Goal: Task Accomplishment & Management: Manage account settings

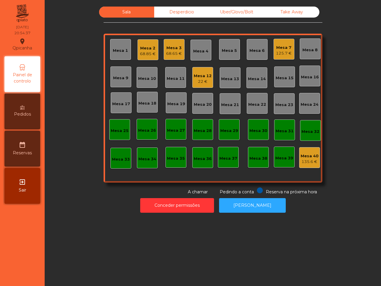
click at [118, 100] on div "Mesa 17" at bounding box center [121, 103] width 18 height 8
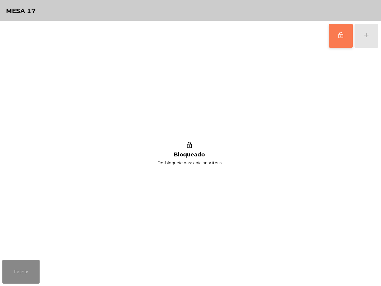
click at [343, 39] on button "lock_outline" at bounding box center [341, 36] width 24 height 24
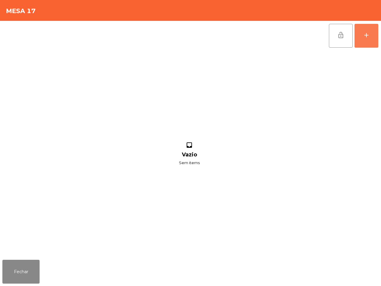
click at [360, 38] on button "add" at bounding box center [366, 36] width 24 height 24
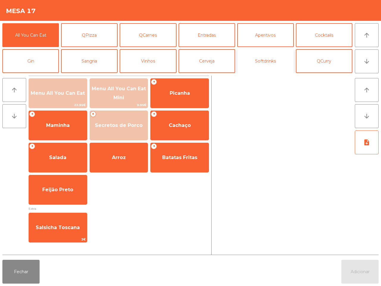
click at [278, 64] on button "Softdrinks" at bounding box center [265, 61] width 57 height 24
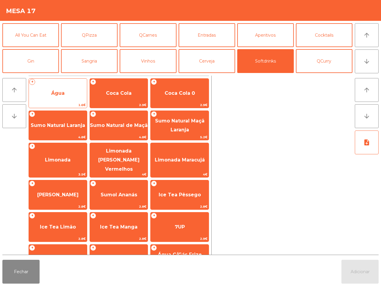
click at [66, 101] on span "Água" at bounding box center [58, 93] width 58 height 16
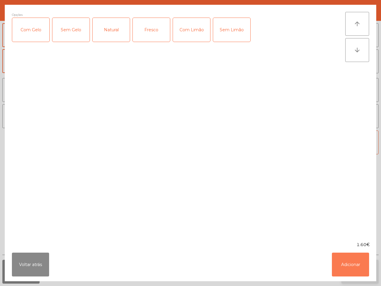
click at [345, 262] on button "Adicionar" at bounding box center [350, 264] width 37 height 24
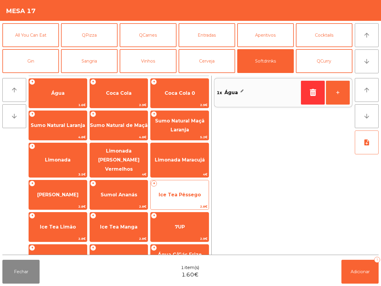
click at [171, 192] on span "Ice Tea Pêssego" at bounding box center [180, 195] width 42 height 6
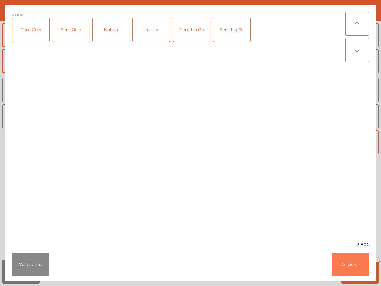
click at [348, 262] on button "Adicionar" at bounding box center [350, 264] width 37 height 24
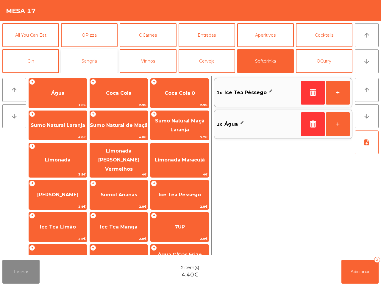
click at [95, 61] on button "Sangria" at bounding box center [89, 61] width 57 height 24
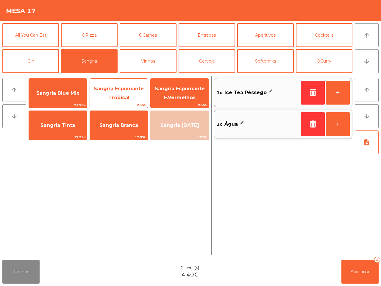
click at [127, 89] on span "Sangria Espumante Tropical" at bounding box center [119, 93] width 50 height 15
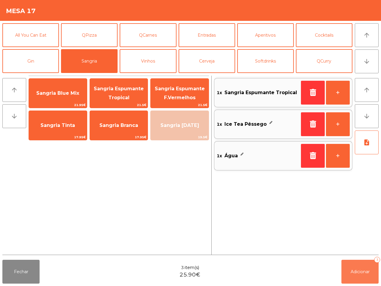
click at [343, 270] on button "Adicionar 3" at bounding box center [359, 272] width 37 height 24
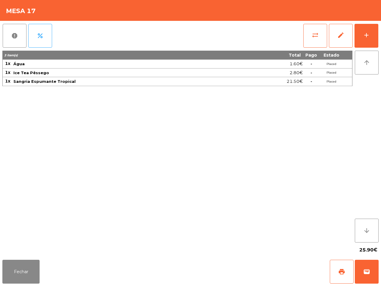
click at [176, 151] on div "3 item(s) Total Pago Estado 1x Água 1.60€ - Placed 1x Ice Tea Pêssego 2.80€ - P…" at bounding box center [177, 147] width 350 height 192
click at [368, 29] on button "add" at bounding box center [366, 36] width 24 height 24
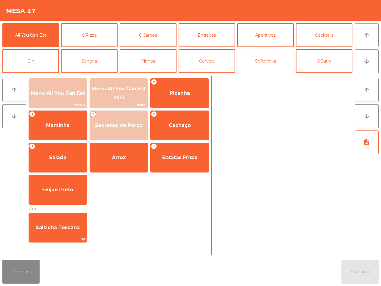
click at [257, 60] on button "Softdrinks" at bounding box center [265, 61] width 57 height 24
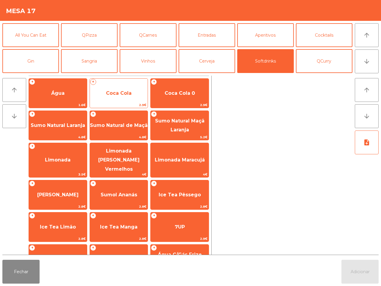
click at [114, 98] on span "Coca Cola" at bounding box center [119, 93] width 58 height 16
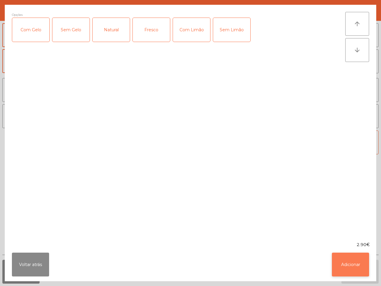
click at [350, 258] on button "Adicionar" at bounding box center [350, 264] width 37 height 24
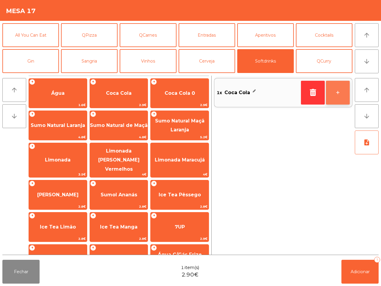
click at [338, 93] on button "+" at bounding box center [338, 93] width 24 height 24
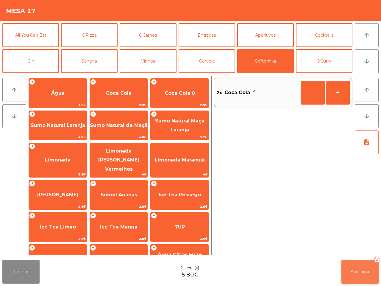
click at [365, 279] on button "Adicionar 2" at bounding box center [359, 272] width 37 height 24
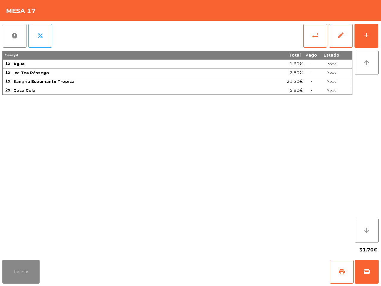
click at [95, 213] on div "5 item(s) Total Pago Estado 1x Água 1.60€ - Placed 1x Ice Tea Pêssego 2.80€ - P…" at bounding box center [177, 147] width 350 height 192
click at [35, 266] on button "Fechar" at bounding box center [20, 272] width 37 height 24
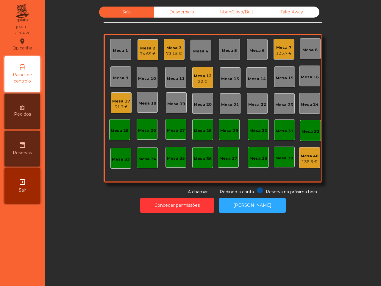
click at [281, 55] on div "125.7 €" at bounding box center [284, 53] width 16 height 6
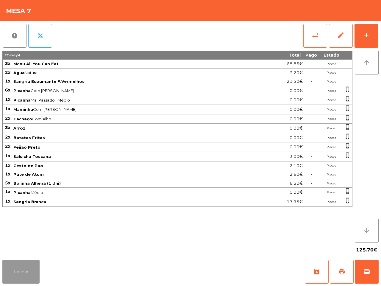
drag, startPoint x: 33, startPoint y: 268, endPoint x: 152, endPoint y: 190, distance: 142.2
click at [32, 268] on button "Fechar" at bounding box center [20, 272] width 37 height 24
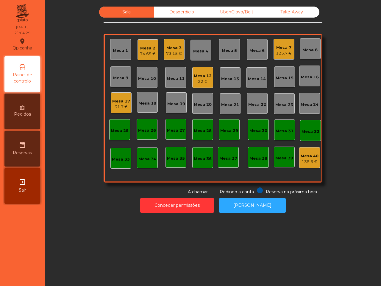
click at [119, 109] on div "31.7 €" at bounding box center [121, 107] width 18 height 6
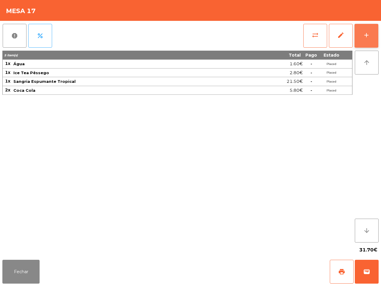
click at [371, 36] on button "add" at bounding box center [366, 36] width 24 height 24
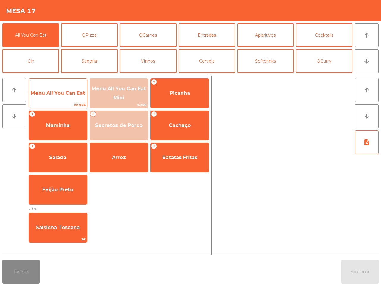
click at [78, 93] on span "Menu All You Can Eat" at bounding box center [58, 93] width 54 height 6
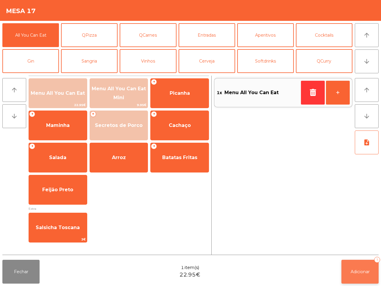
click at [356, 264] on button "Adicionar 1" at bounding box center [359, 272] width 37 height 24
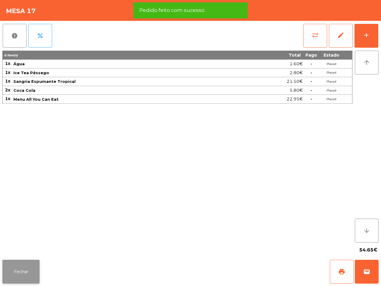
click at [30, 264] on button "Fechar" at bounding box center [20, 272] width 37 height 24
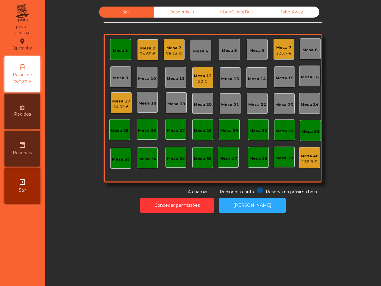
click at [302, 51] on div "Mesa 8" at bounding box center [309, 50] width 15 height 6
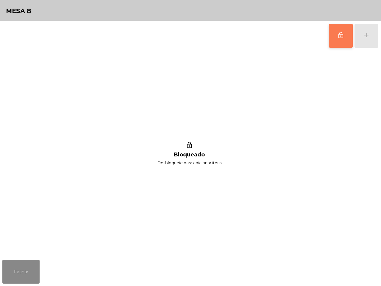
click at [341, 42] on button "lock_outline" at bounding box center [341, 36] width 24 height 24
click at [362, 40] on button "add" at bounding box center [366, 36] width 24 height 24
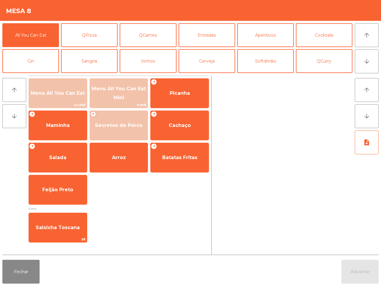
click at [47, 109] on div "Menu All You Can Eat 22.95€ Menu All You Can Eat Mini 9.95€ + Picanha + Maminha…" at bounding box center [119, 141] width 180 height 126
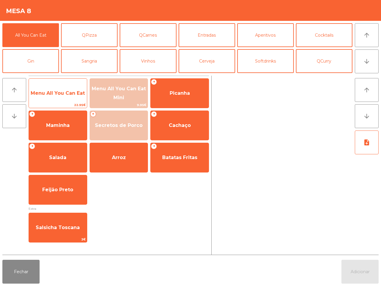
click at [49, 106] on span "22.95€" at bounding box center [58, 105] width 58 height 6
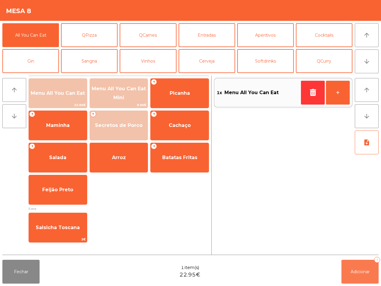
drag, startPoint x: 356, startPoint y: 273, endPoint x: 344, endPoint y: 273, distance: 12.5
click at [357, 273] on span "Adicionar" at bounding box center [360, 271] width 19 height 5
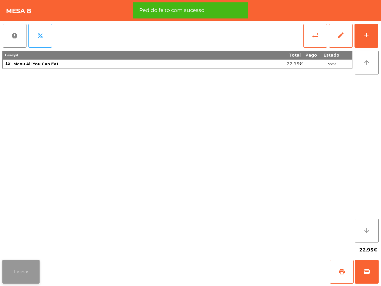
click at [22, 267] on button "Fechar" at bounding box center [20, 272] width 37 height 24
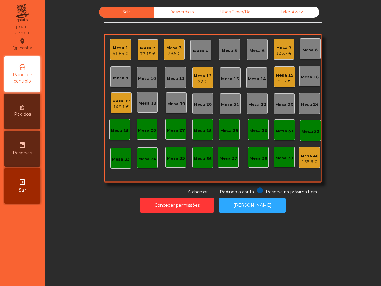
click at [150, 44] on div "Mesa 2 77.15 €" at bounding box center [148, 50] width 16 height 14
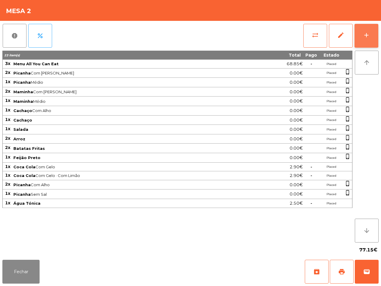
click at [359, 39] on button "add" at bounding box center [366, 36] width 24 height 24
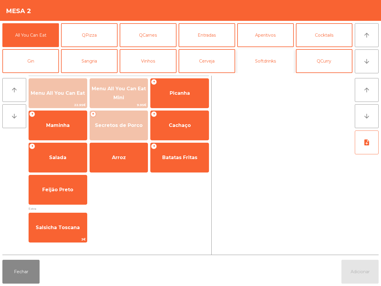
click at [255, 63] on button "Softdrinks" at bounding box center [265, 61] width 57 height 24
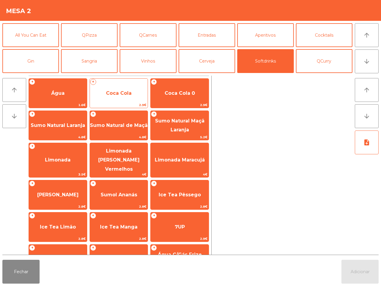
click at [122, 97] on span "Coca Cola" at bounding box center [119, 93] width 58 height 16
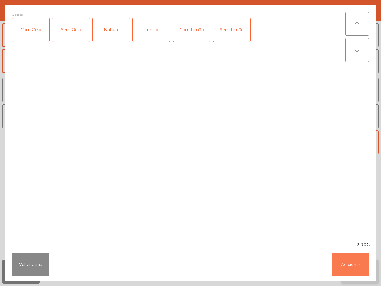
click at [357, 265] on button "Adicionar" at bounding box center [350, 264] width 37 height 24
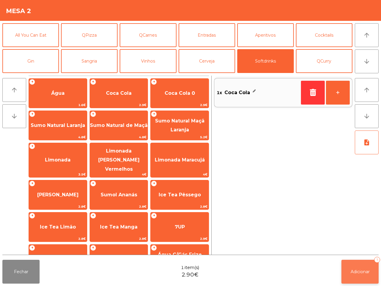
click at [361, 269] on span "Adicionar" at bounding box center [360, 271] width 19 height 5
click at [31, 270] on button "Fechar" at bounding box center [20, 272] width 37 height 24
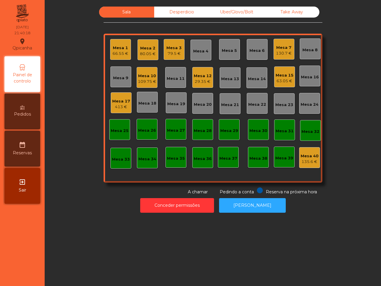
click at [125, 105] on div "413 €" at bounding box center [121, 107] width 18 height 6
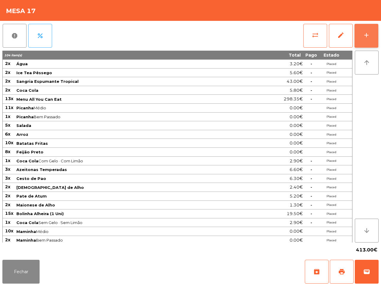
click at [368, 36] on div "add" at bounding box center [366, 35] width 7 height 7
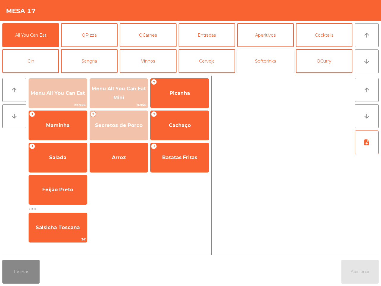
click at [261, 62] on button "Softdrinks" at bounding box center [265, 61] width 57 height 24
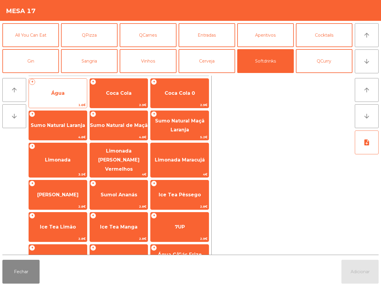
click at [64, 95] on span "Água" at bounding box center [57, 93] width 13 height 6
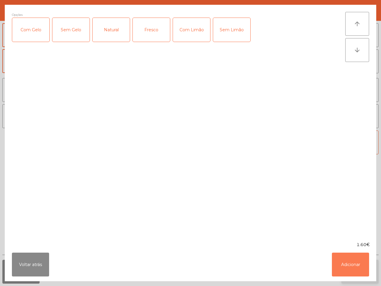
click at [346, 256] on button "Adicionar" at bounding box center [350, 264] width 37 height 24
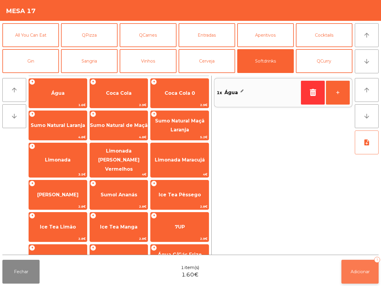
click at [360, 269] on span "Adicionar" at bounding box center [360, 271] width 19 height 5
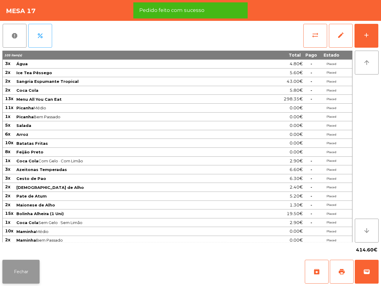
click at [26, 271] on button "Fechar" at bounding box center [20, 272] width 37 height 24
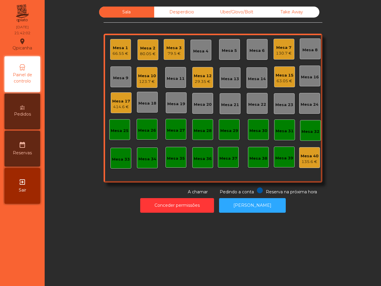
click at [115, 102] on div "Mesa 17" at bounding box center [121, 101] width 18 height 6
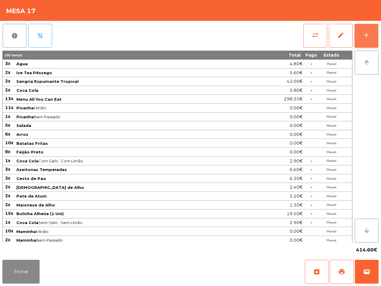
click at [362, 29] on button "add" at bounding box center [366, 36] width 24 height 24
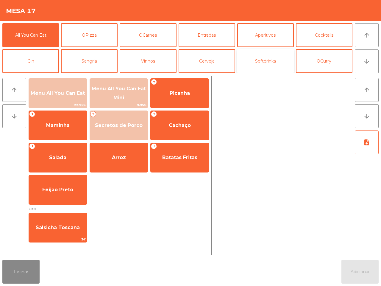
click at [254, 64] on button "Softdrinks" at bounding box center [265, 61] width 57 height 24
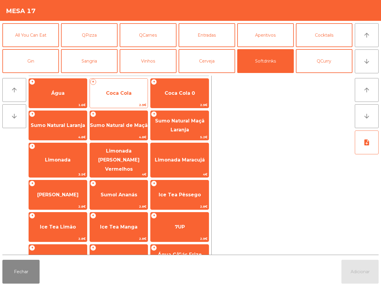
click at [116, 96] on span "Coca Cola" at bounding box center [119, 93] width 58 height 16
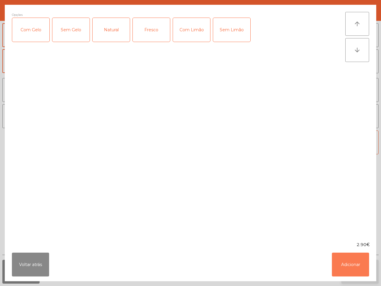
click at [354, 260] on button "Adicionar" at bounding box center [350, 264] width 37 height 24
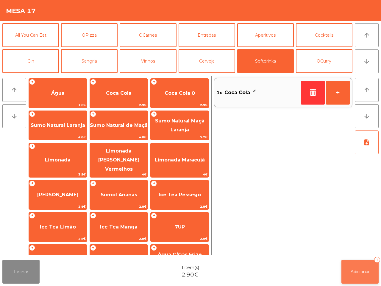
click at [363, 273] on span "Adicionar" at bounding box center [360, 271] width 19 height 5
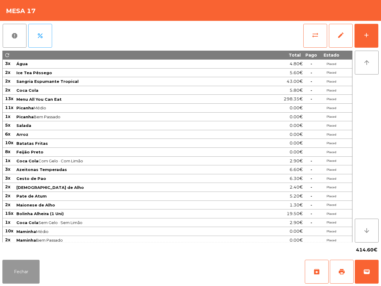
click at [15, 275] on button "Fechar" at bounding box center [20, 272] width 37 height 24
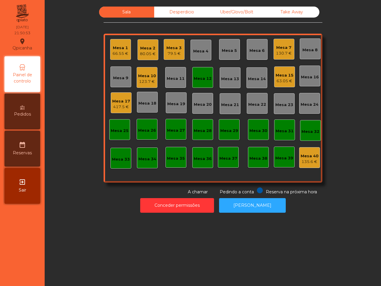
click at [287, 50] on div "Mesa 7" at bounding box center [284, 48] width 16 height 6
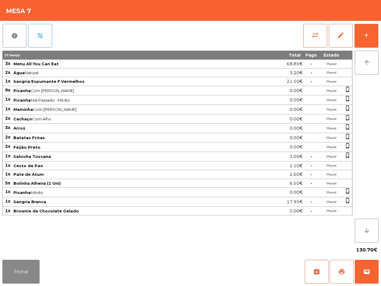
click at [340, 272] on span "print" at bounding box center [341, 271] width 7 height 7
click at [20, 278] on button "Fechar" at bounding box center [20, 272] width 37 height 24
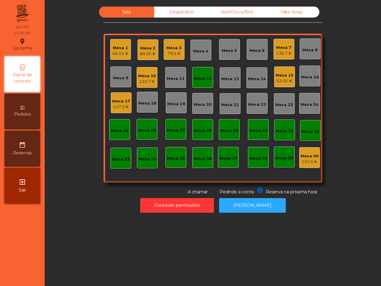
drag, startPoint x: 283, startPoint y: 46, endPoint x: 274, endPoint y: 65, distance: 21.1
click at [307, 231] on div "Sala Desperdicio Uber/Glovo/Bolt Take Away Mesa 1 66.55 € Mesa 2 80.05 € Mesa 3…" at bounding box center [213, 143] width 336 height 286
click at [279, 51] on div "130.7 €" at bounding box center [284, 53] width 16 height 6
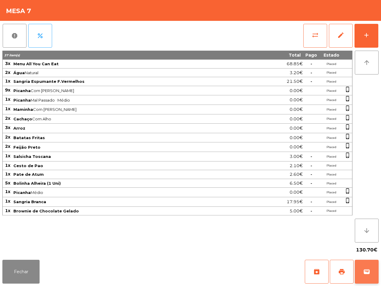
click at [368, 276] on button "wallet" at bounding box center [367, 272] width 24 height 24
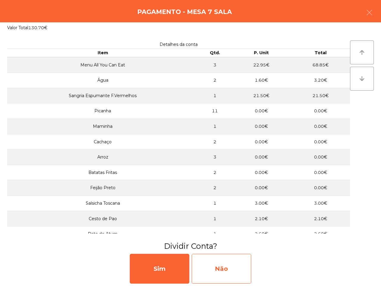
click at [237, 274] on div "Não" at bounding box center [222, 269] width 60 height 30
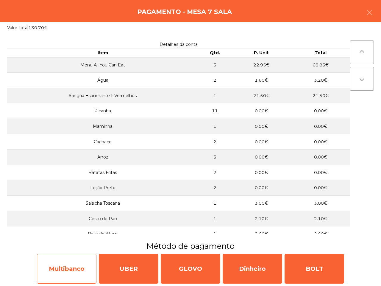
click at [90, 262] on div "Multibanco" at bounding box center [67, 269] width 60 height 30
select select "**"
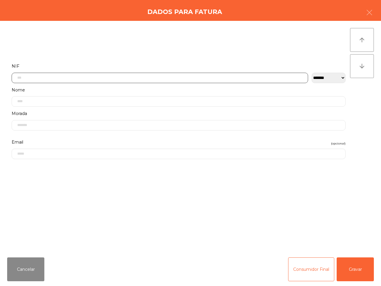
click at [130, 81] on input "text" at bounding box center [160, 78] width 296 height 10
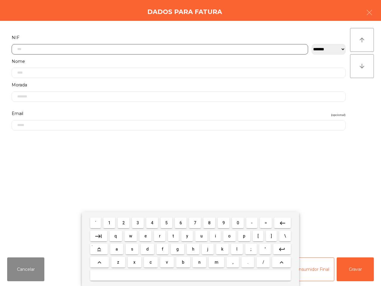
scroll to position [33, 0]
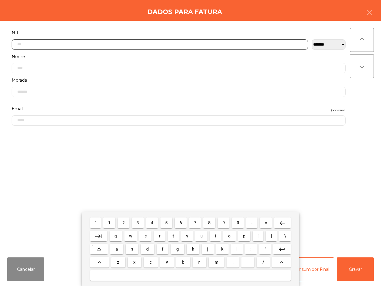
click at [167, 221] on span "5" at bounding box center [166, 222] width 2 height 5
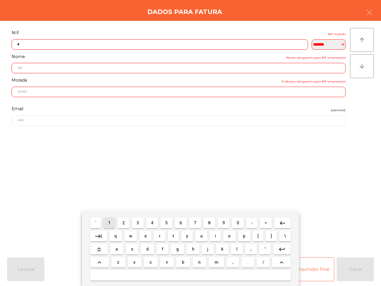
click at [109, 220] on span "1" at bounding box center [109, 222] width 2 height 5
click at [206, 222] on button "8" at bounding box center [209, 222] width 12 height 11
click at [168, 222] on span "5" at bounding box center [166, 222] width 2 height 5
drag, startPoint x: 235, startPoint y: 223, endPoint x: 167, endPoint y: 226, distance: 67.9
click at [235, 223] on button "0" at bounding box center [238, 222] width 12 height 11
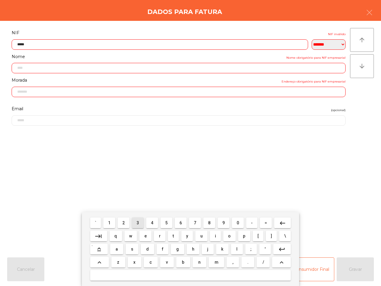
click at [138, 223] on span "3" at bounding box center [138, 222] width 2 height 5
click at [181, 221] on span "6" at bounding box center [180, 222] width 2 height 5
click at [108, 224] on button "1" at bounding box center [109, 222] width 12 height 11
click at [168, 222] on button "5" at bounding box center [166, 222] width 12 height 11
type input "*********"
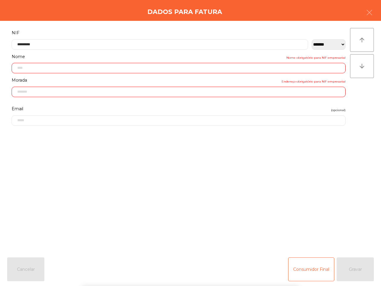
click at [174, 144] on form "**********" at bounding box center [178, 137] width 343 height 217
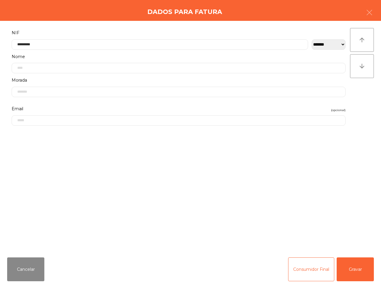
type input "**********"
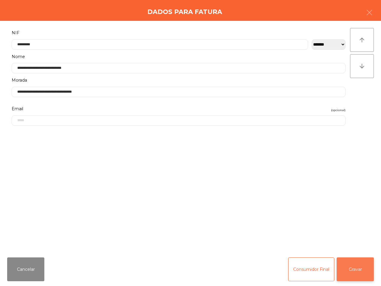
click at [357, 273] on button "Gravar" at bounding box center [355, 269] width 37 height 24
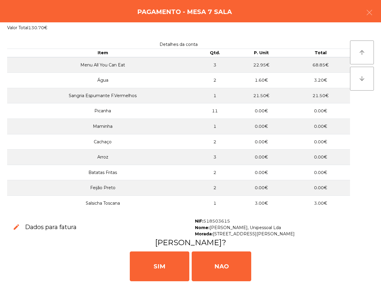
scroll to position [87, 0]
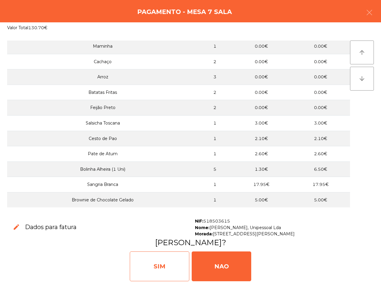
click at [168, 258] on div "SIM" at bounding box center [160, 266] width 60 height 30
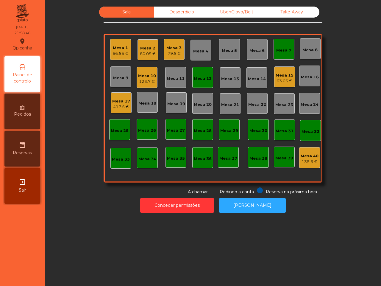
click at [147, 48] on div "Mesa 2" at bounding box center [148, 48] width 16 height 6
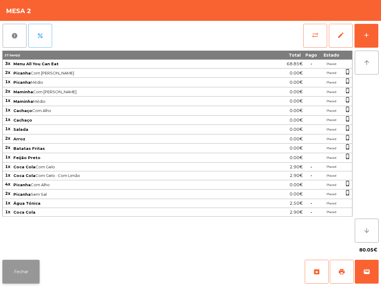
click at [26, 271] on button "Fechar" at bounding box center [20, 272] width 37 height 24
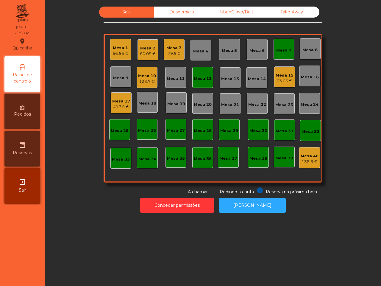
click at [284, 74] on div "Mesa 15" at bounding box center [285, 75] width 18 height 6
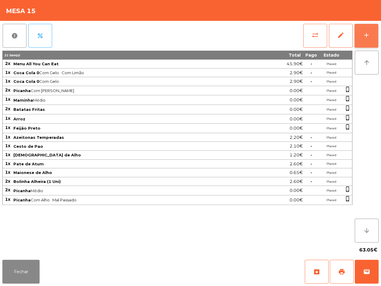
click at [365, 35] on div "add" at bounding box center [366, 35] width 7 height 7
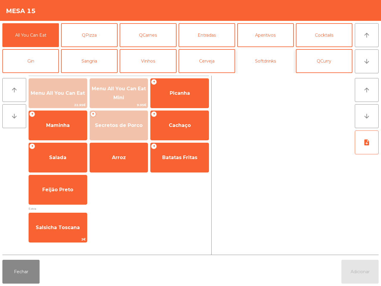
click at [267, 54] on button "Softdrinks" at bounding box center [265, 61] width 57 height 24
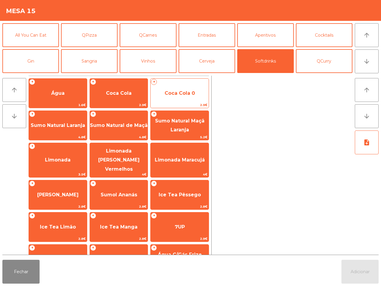
click at [188, 94] on span "Coca Cola 0" at bounding box center [180, 93] width 30 height 6
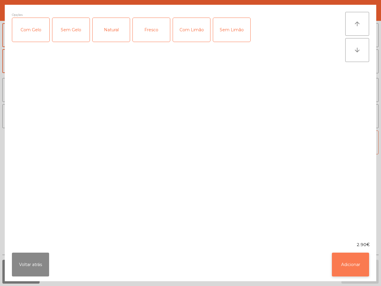
click at [345, 263] on button "Adicionar" at bounding box center [350, 264] width 37 height 24
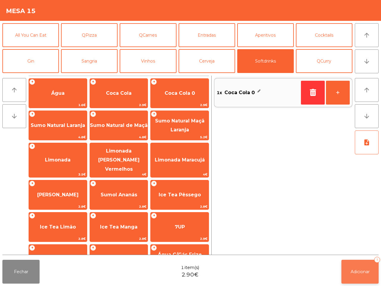
click at [361, 272] on span "Adicionar" at bounding box center [360, 271] width 19 height 5
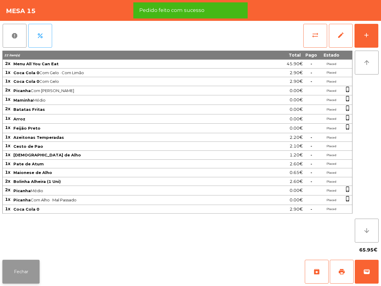
click at [23, 268] on button "Fechar" at bounding box center [20, 272] width 37 height 24
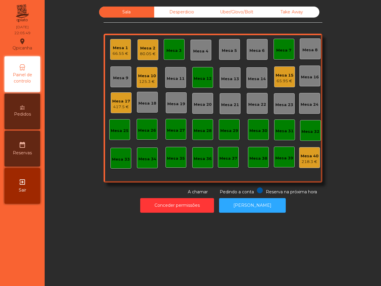
click at [23, 268] on nav "Qpicanha location_on [DATE] 22:05:49 Painel de controlo Pedidos date_range Rese…" at bounding box center [22, 143] width 45 height 286
click at [300, 165] on div "Mesa 40 218.3 €" at bounding box center [309, 157] width 21 height 21
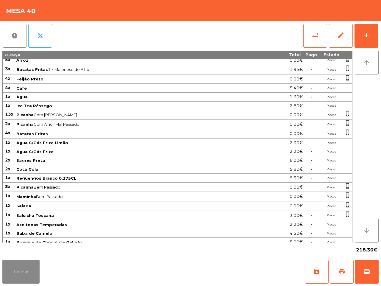
scroll to position [121, 0]
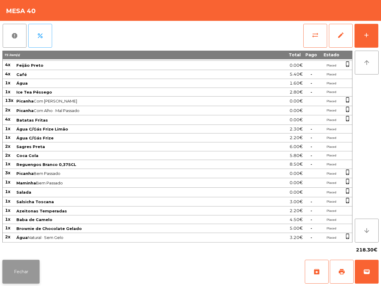
click at [21, 269] on button "Fechar" at bounding box center [20, 272] width 37 height 24
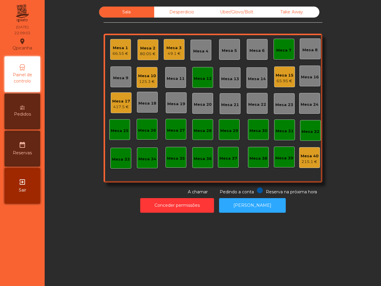
click at [149, 59] on div "Mesa 2 80.05 €" at bounding box center [147, 49] width 21 height 21
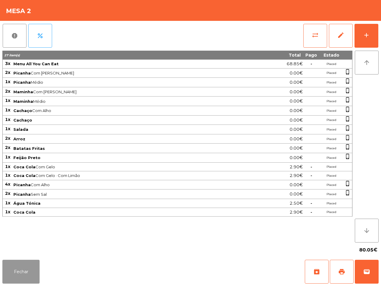
click at [38, 261] on button "Fechar" at bounding box center [20, 272] width 37 height 24
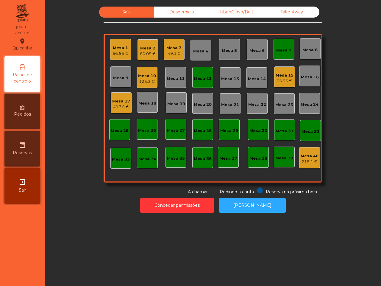
click at [170, 49] on div "Mesa 3" at bounding box center [173, 48] width 15 height 6
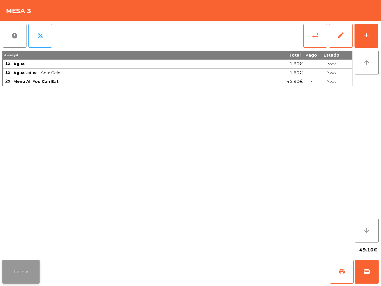
click at [22, 267] on button "Fechar" at bounding box center [20, 272] width 37 height 24
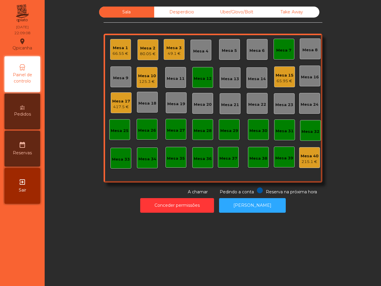
click at [140, 49] on div "Mesa 2" at bounding box center [148, 48] width 16 height 6
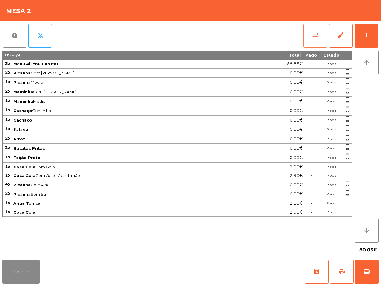
click at [316, 29] on button "sync_alt" at bounding box center [315, 36] width 24 height 24
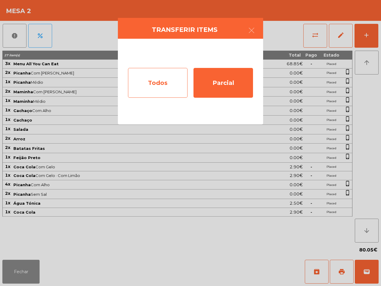
click at [164, 80] on div "Todos" at bounding box center [158, 83] width 60 height 30
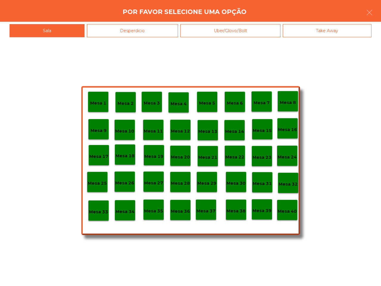
click at [259, 213] on p "Mesa 39" at bounding box center [261, 210] width 19 height 7
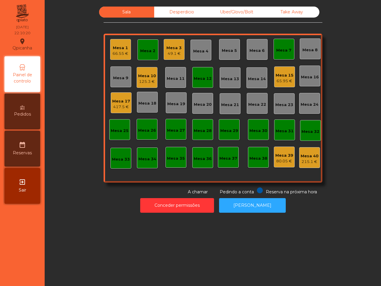
click at [276, 78] on div "65.95 €" at bounding box center [285, 81] width 18 height 6
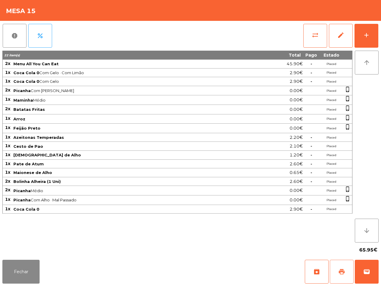
click at [337, 269] on button "print" at bounding box center [342, 272] width 24 height 24
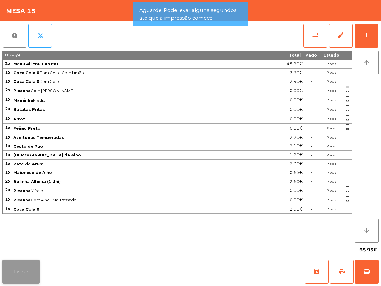
click at [26, 266] on button "Fechar" at bounding box center [20, 272] width 37 height 24
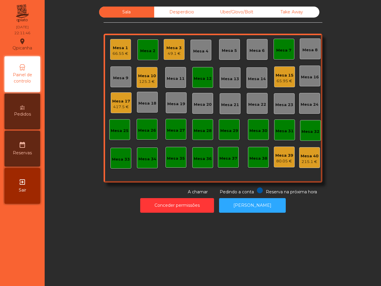
click at [30, 219] on nav "Qpicanha location_on [DATE] 22:11:46 Painel de controlo Pedidos date_range Rese…" at bounding box center [22, 143] width 45 height 286
click at [282, 72] on div "Mesa 15" at bounding box center [285, 75] width 18 height 6
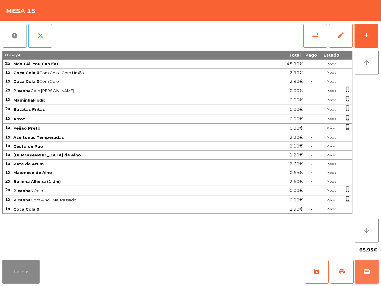
click at [372, 273] on button "wallet" at bounding box center [367, 272] width 24 height 24
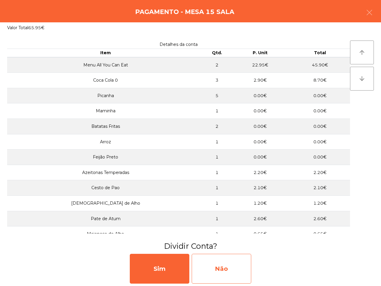
click at [236, 261] on div "Não" at bounding box center [222, 269] width 60 height 30
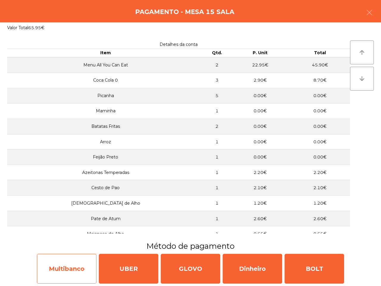
click at [71, 280] on div "Multibanco" at bounding box center [67, 269] width 60 height 30
select select "**"
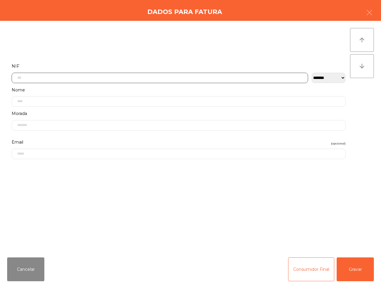
click at [134, 79] on input "text" at bounding box center [160, 78] width 296 height 10
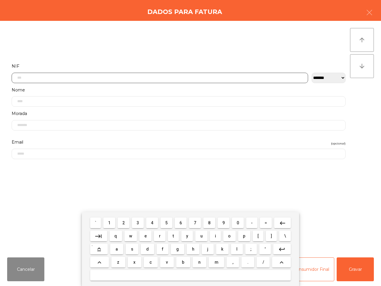
click at [122, 219] on button "2" at bounding box center [124, 222] width 12 height 11
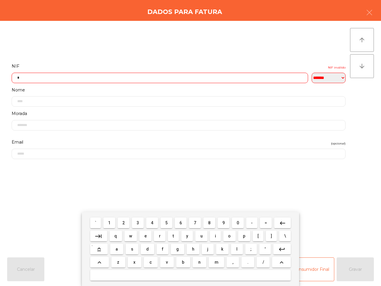
scroll to position [33, 0]
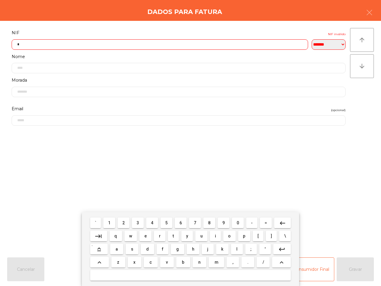
click at [180, 222] on span "6" at bounding box center [180, 222] width 2 height 5
click at [212, 223] on button "8" at bounding box center [209, 222] width 12 height 11
click at [152, 222] on span "4" at bounding box center [152, 222] width 2 height 5
click at [177, 223] on button "6" at bounding box center [181, 222] width 12 height 11
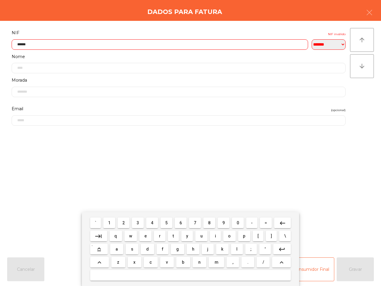
click at [226, 222] on button "9" at bounding box center [224, 222] width 12 height 11
click at [167, 222] on span "5" at bounding box center [166, 222] width 2 height 5
click at [149, 223] on button "4" at bounding box center [152, 222] width 12 height 11
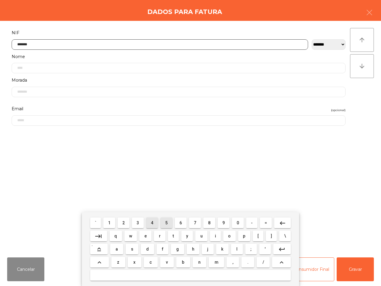
type input "*********"
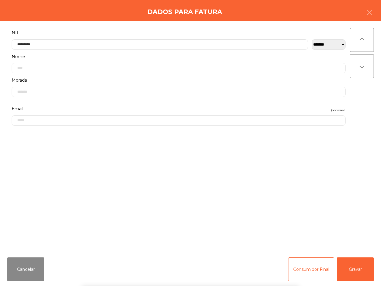
click at [356, 266] on div "` 1 2 3 4 5 6 7 8 9 0 - = keyboard_backspace keyboard_tab q w e r t y u i o p […" at bounding box center [190, 249] width 381 height 74
click at [357, 271] on button "Gravar" at bounding box center [355, 269] width 37 height 24
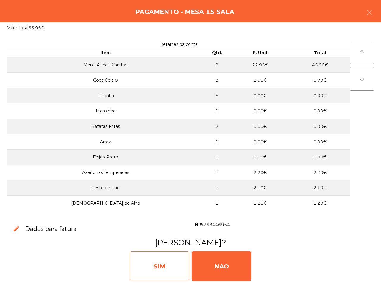
click at [169, 263] on div "SIM" at bounding box center [160, 266] width 60 height 30
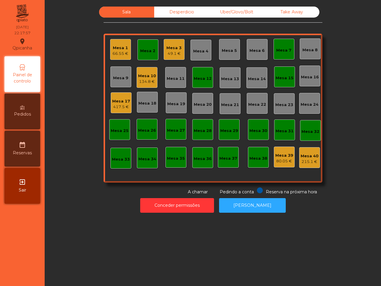
click at [171, 226] on div "Sala Desperdicio Uber/Glovo/Bolt Take Away Mesa 1 66.55 € Mesa 2 Mesa 3 49.1 € …" at bounding box center [213, 143] width 336 height 286
click at [148, 43] on div "Mesa 2" at bounding box center [147, 49] width 21 height 21
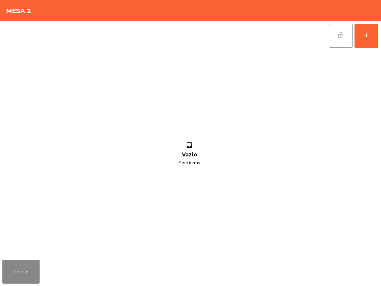
click at [338, 36] on span "lock_open" at bounding box center [340, 35] width 7 height 7
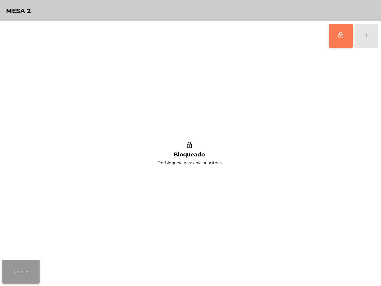
click at [14, 272] on button "Fechar" at bounding box center [20, 272] width 37 height 24
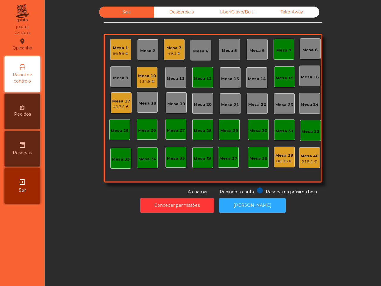
click at [194, 78] on div "Mesa 12" at bounding box center [203, 79] width 18 height 6
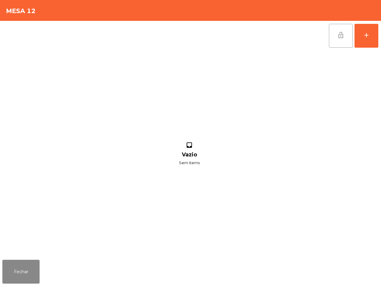
click at [344, 39] on button "lock_open" at bounding box center [341, 36] width 24 height 24
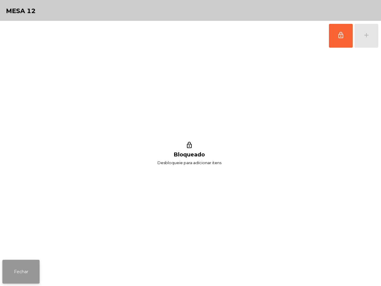
click at [23, 271] on button "Fechar" at bounding box center [20, 272] width 37 height 24
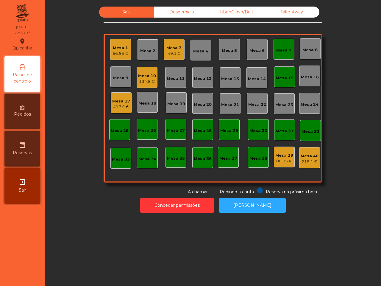
click at [277, 47] on div "Mesa 7" at bounding box center [283, 50] width 15 height 6
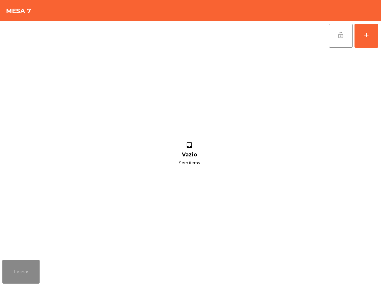
drag, startPoint x: 337, startPoint y: 38, endPoint x: 323, endPoint y: 48, distance: 16.6
click at [337, 38] on button "lock_open" at bounding box center [341, 36] width 24 height 24
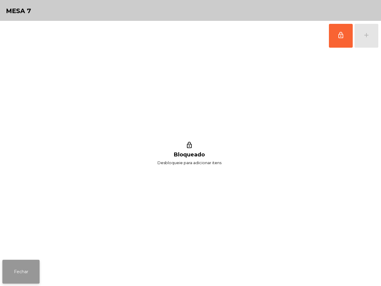
click at [23, 271] on button "Fechar" at bounding box center [20, 272] width 37 height 24
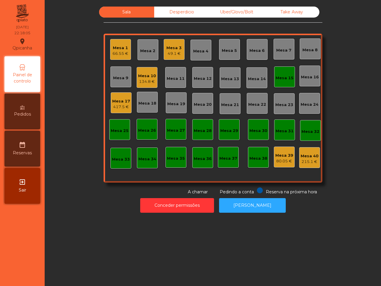
click at [280, 76] on div "Mesa 15" at bounding box center [285, 78] width 18 height 6
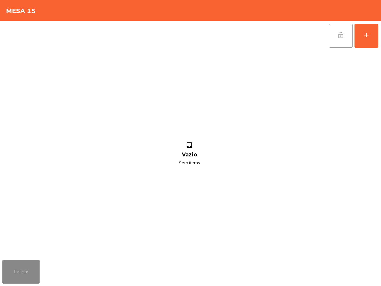
click at [333, 36] on button "lock_open" at bounding box center [341, 36] width 24 height 24
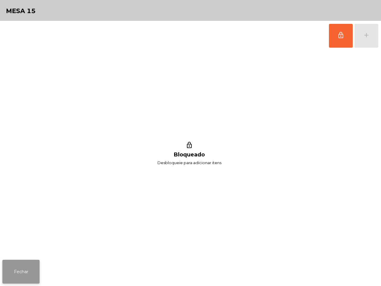
click at [14, 276] on button "Fechar" at bounding box center [20, 272] width 37 height 24
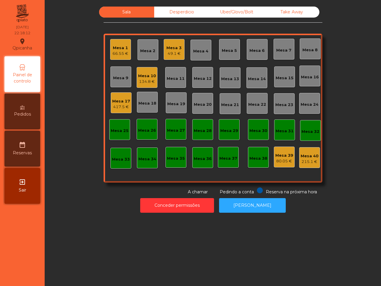
drag, startPoint x: 32, startPoint y: 259, endPoint x: 21, endPoint y: 271, distance: 16.4
click at [30, 263] on nav "Qpicanha location_on [DATE] 22:18:12 Painel de controlo Pedidos date_range Rese…" at bounding box center [22, 143] width 45 height 286
click at [148, 80] on div "134.8 €" at bounding box center [147, 82] width 18 height 6
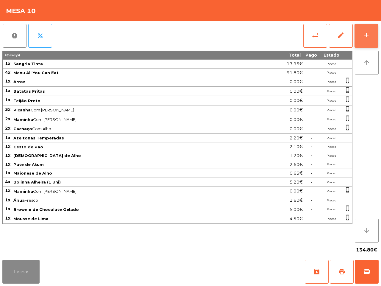
click at [363, 30] on button "add" at bounding box center [366, 36] width 24 height 24
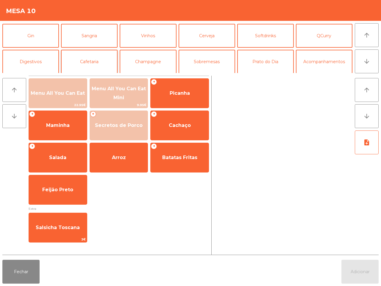
scroll to position [37, 0]
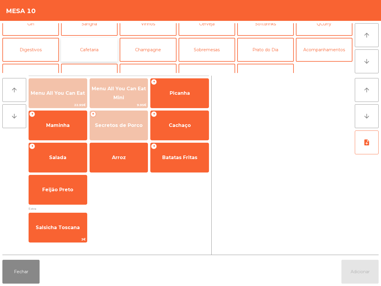
click at [99, 48] on button "Cafetaria" at bounding box center [89, 50] width 57 height 24
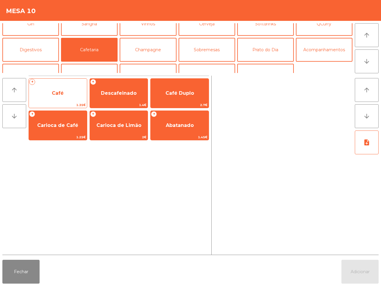
click at [45, 96] on span "Café" at bounding box center [58, 93] width 58 height 16
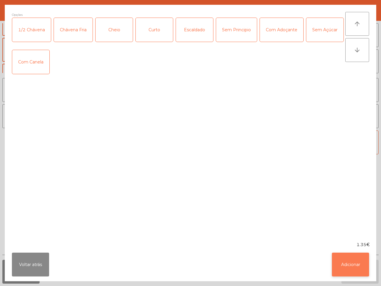
click at [351, 264] on button "Adicionar" at bounding box center [350, 264] width 37 height 24
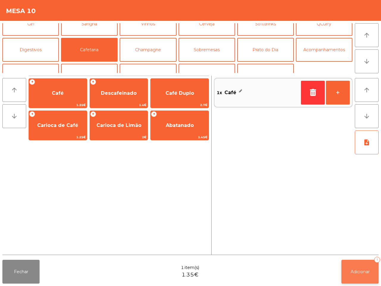
click at [360, 265] on button "Adicionar 1" at bounding box center [359, 272] width 37 height 24
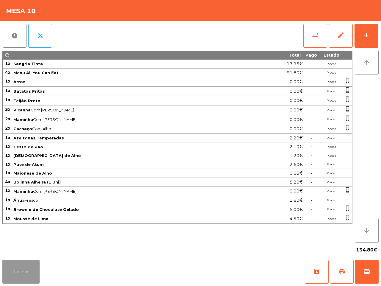
click at [18, 279] on button "Fechar" at bounding box center [20, 272] width 37 height 24
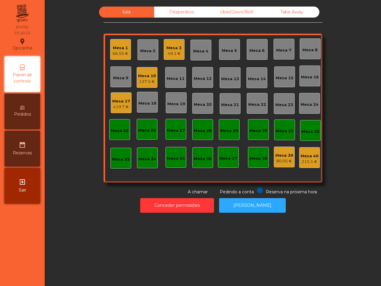
click at [142, 79] on div "137.5 €" at bounding box center [147, 82] width 18 height 6
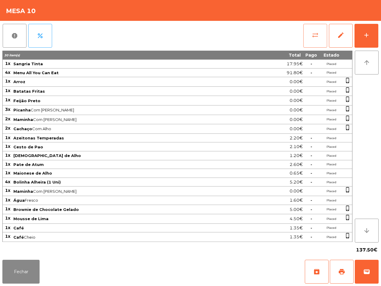
click at [318, 41] on button "sync_alt" at bounding box center [315, 36] width 24 height 24
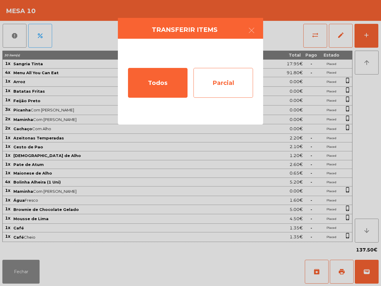
click at [219, 85] on div "Parcial" at bounding box center [223, 83] width 60 height 30
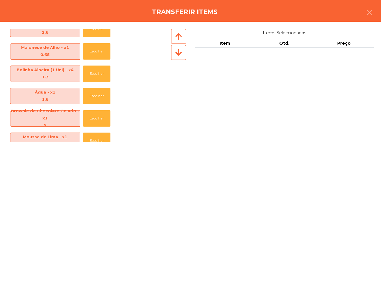
scroll to position [289, 0]
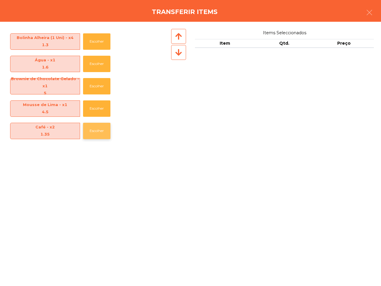
click at [90, 130] on button "Escolher" at bounding box center [96, 131] width 27 height 16
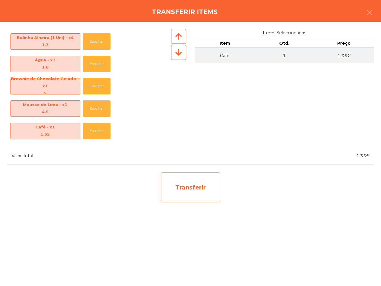
click at [199, 183] on div "Transferir" at bounding box center [191, 187] width 60 height 30
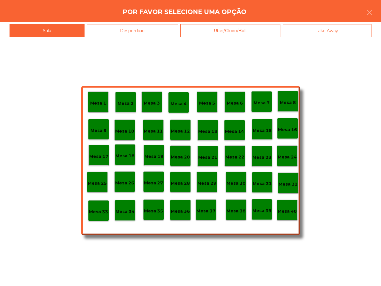
click at [104, 184] on p "Mesa 25" at bounding box center [97, 183] width 19 height 7
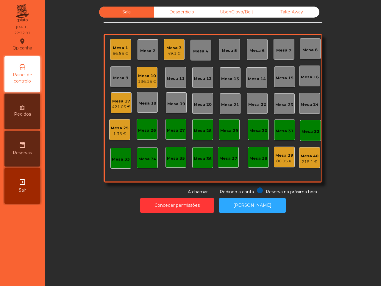
click at [108, 180] on div "Mesa 1 66.55 € Mesa 2 Mesa 3 49.1 € Mesa 4 Mesa 5 Mesa 6 Mesa 7 Mesa 8 Mesa 9 M…" at bounding box center [213, 108] width 219 height 149
click at [138, 73] on div "Mesa 10" at bounding box center [147, 76] width 18 height 6
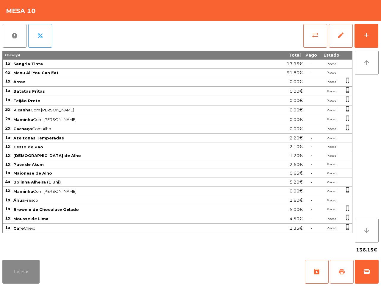
click at [339, 271] on span "print" at bounding box center [341, 271] width 7 height 7
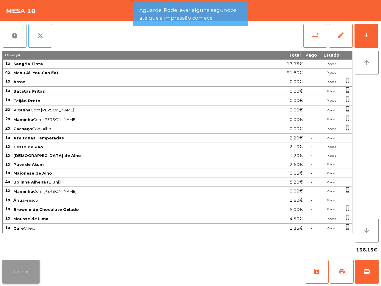
click at [19, 276] on button "Fechar" at bounding box center [20, 272] width 37 height 24
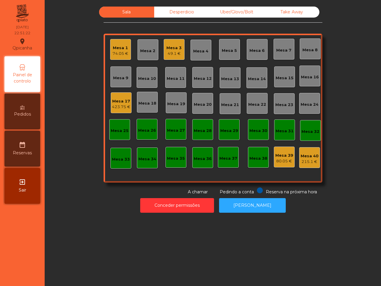
click at [120, 54] on div "74.05 €" at bounding box center [120, 54] width 16 height 6
click at [115, 53] on div "Mesa 1" at bounding box center [120, 51] width 15 height 6
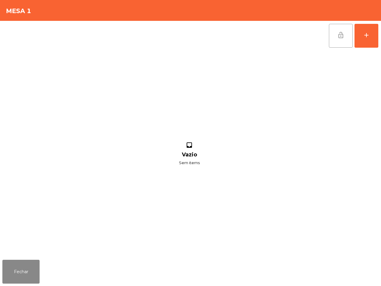
click at [338, 42] on button "lock_open" at bounding box center [341, 36] width 24 height 24
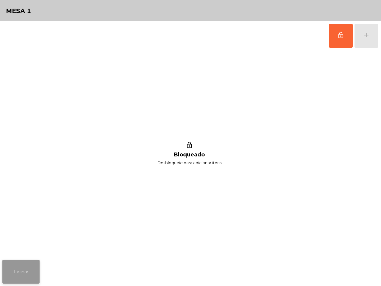
click at [36, 270] on button "Fechar" at bounding box center [20, 272] width 37 height 24
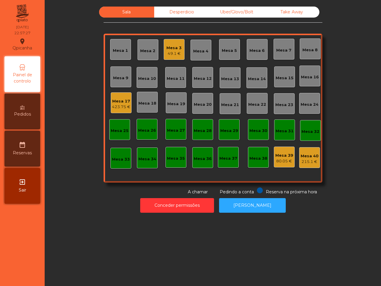
click at [39, 272] on nav "Qpicanha location_on [DATE] 22:57:27 Painel de controlo Pedidos date_range Rese…" at bounding box center [22, 143] width 45 height 286
click at [113, 106] on div "423.75 €" at bounding box center [121, 107] width 18 height 6
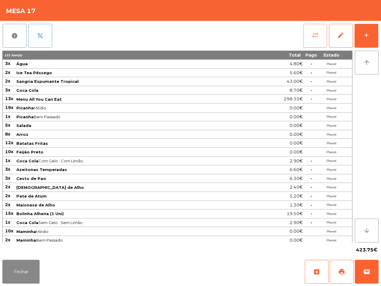
click at [310, 35] on button "sync_alt" at bounding box center [315, 36] width 24 height 24
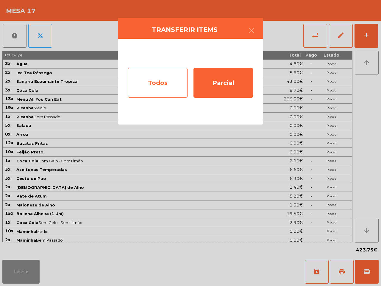
click at [153, 78] on div "Todos" at bounding box center [158, 83] width 60 height 30
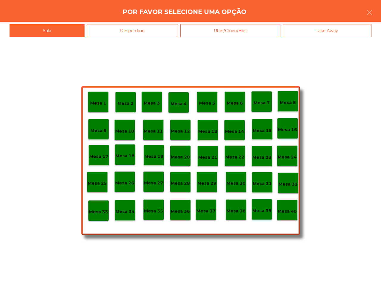
click at [288, 215] on div "Mesa 40" at bounding box center [287, 209] width 21 height 21
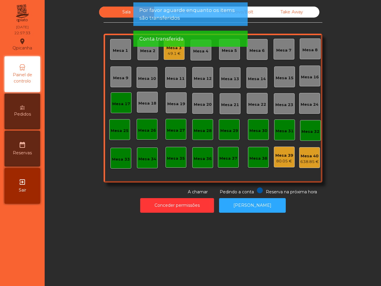
click at [115, 105] on div "Mesa 17" at bounding box center [121, 104] width 18 height 6
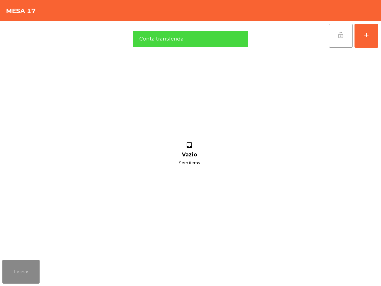
click at [333, 39] on button "lock_open" at bounding box center [341, 36] width 24 height 24
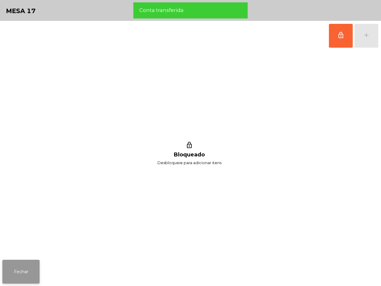
click at [24, 270] on button "Fechar" at bounding box center [20, 272] width 37 height 24
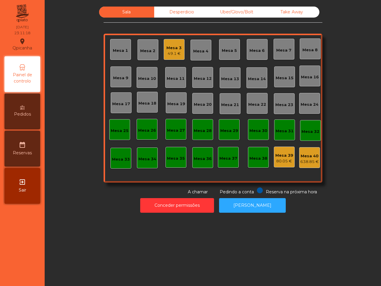
click at [176, 48] on div "Mesa 3" at bounding box center [173, 48] width 15 height 6
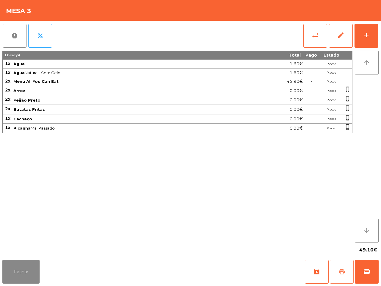
click at [333, 269] on button "print" at bounding box center [342, 272] width 24 height 24
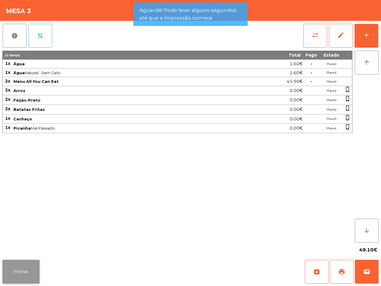
click at [26, 266] on button "Fechar" at bounding box center [20, 272] width 37 height 24
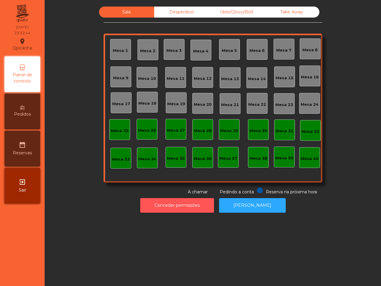
click at [165, 206] on button "Conceder permissões" at bounding box center [177, 205] width 74 height 15
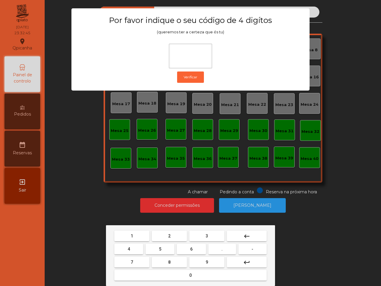
click at [187, 251] on button "6" at bounding box center [191, 248] width 29 height 11
click at [165, 247] on button "5" at bounding box center [160, 248] width 29 height 11
click at [140, 234] on button "1" at bounding box center [131, 235] width 35 height 11
click at [164, 237] on button "2" at bounding box center [169, 235] width 35 height 11
type input "****"
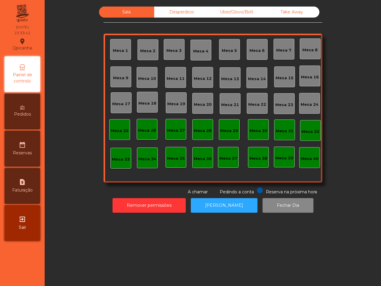
click at [164, 237] on div "Sala Desperdicio Uber/Glovo/Bolt Take Away Mesa 1 Mesa 2 Mesa 3 Mesa 4 [GEOGRAP…" at bounding box center [213, 143] width 336 height 286
click at [285, 204] on button "Fechar Dia" at bounding box center [287, 205] width 51 height 15
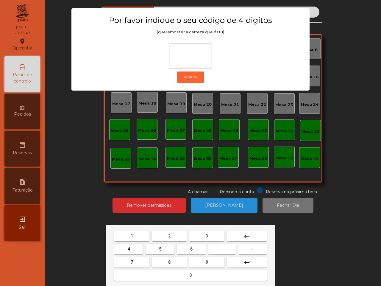
click at [194, 248] on button "6" at bounding box center [191, 248] width 29 height 11
click at [166, 248] on button "5" at bounding box center [160, 248] width 29 height 11
click at [132, 235] on span "1" at bounding box center [132, 235] width 2 height 5
type input "***"
click at [163, 232] on button "2" at bounding box center [169, 235] width 35 height 11
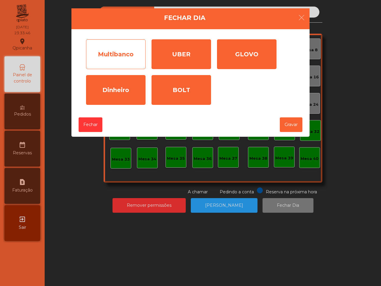
drag, startPoint x: 115, startPoint y: 52, endPoint x: 121, endPoint y: 62, distance: 11.5
click at [115, 52] on div "Multibanco" at bounding box center [116, 54] width 60 height 30
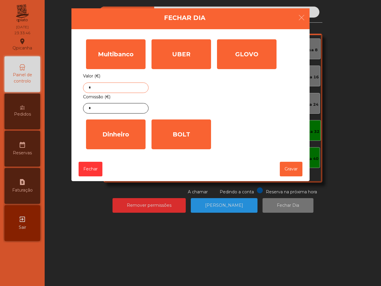
click at [121, 87] on input "*" at bounding box center [115, 87] width 65 height 10
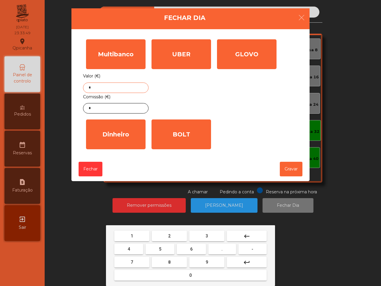
click at [139, 232] on button "1" at bounding box center [131, 235] width 35 height 11
click at [206, 234] on span "3" at bounding box center [207, 235] width 2 height 5
click at [157, 247] on button "5" at bounding box center [160, 248] width 29 height 11
click at [218, 249] on button "." at bounding box center [222, 248] width 28 height 11
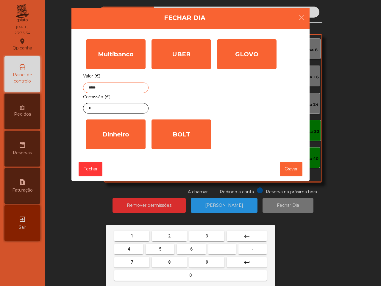
click at [194, 245] on button "6" at bounding box center [191, 248] width 29 height 11
click at [157, 248] on button "5" at bounding box center [160, 248] width 29 height 11
type input "*******"
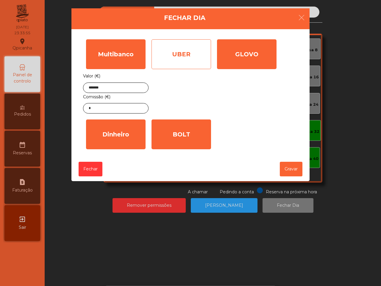
click at [181, 55] on div "UBER" at bounding box center [181, 54] width 60 height 30
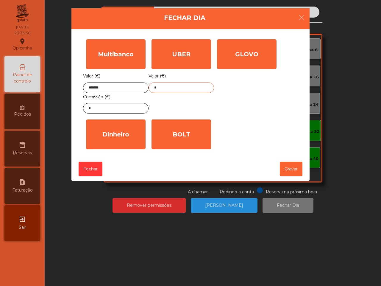
click at [181, 88] on input "*" at bounding box center [181, 87] width 65 height 10
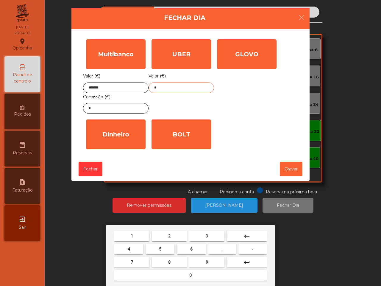
click at [141, 237] on button "1" at bounding box center [131, 235] width 35 height 11
click at [227, 252] on button "." at bounding box center [222, 248] width 28 height 11
click at [136, 261] on button "7" at bounding box center [131, 262] width 35 height 11
type input "****"
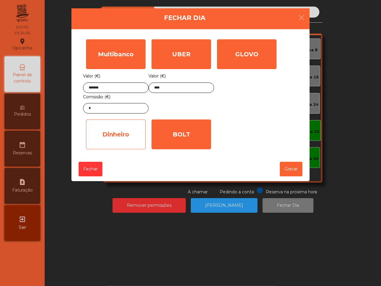
click at [119, 121] on div "Dinheiro" at bounding box center [116, 134] width 60 height 30
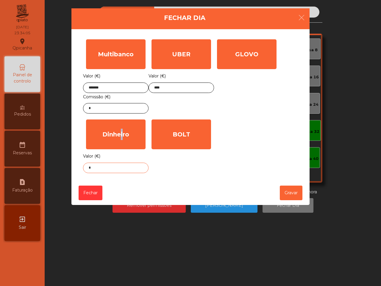
click at [121, 170] on input "*" at bounding box center [115, 167] width 65 height 10
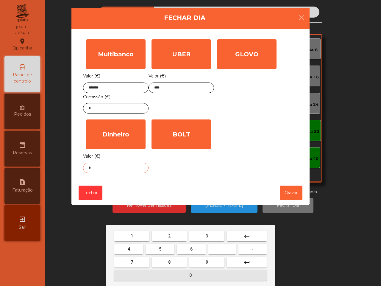
click at [198, 273] on button "0" at bounding box center [190, 275] width 152 height 11
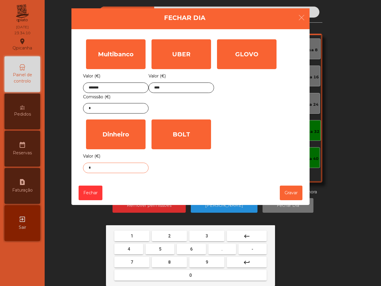
click at [217, 249] on button "." at bounding box center [222, 248] width 28 height 11
click at [172, 234] on button "2" at bounding box center [169, 235] width 35 height 11
type input "***"
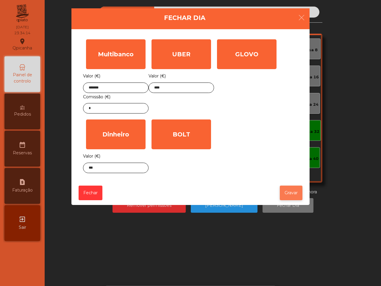
click at [287, 192] on button "Gravar" at bounding box center [291, 192] width 23 height 15
